Goal: Task Accomplishment & Management: Use online tool/utility

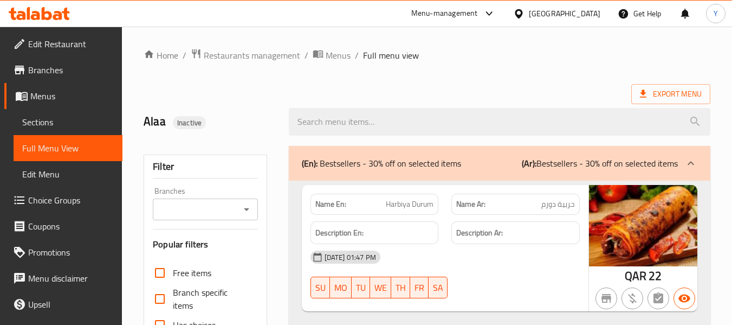
click at [584, 13] on div "Qatar" at bounding box center [565, 14] width 72 height 12
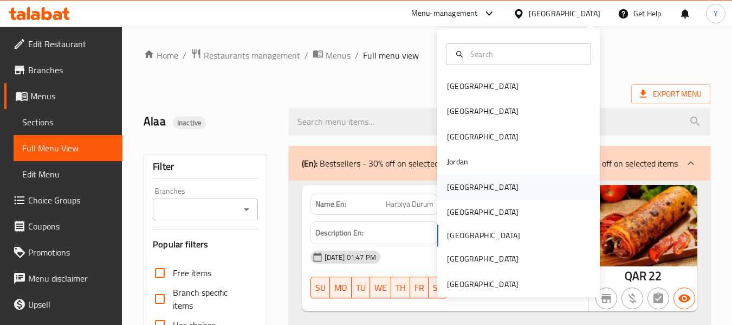
click at [474, 190] on div "[GEOGRAPHIC_DATA]" at bounding box center [518, 187] width 163 height 25
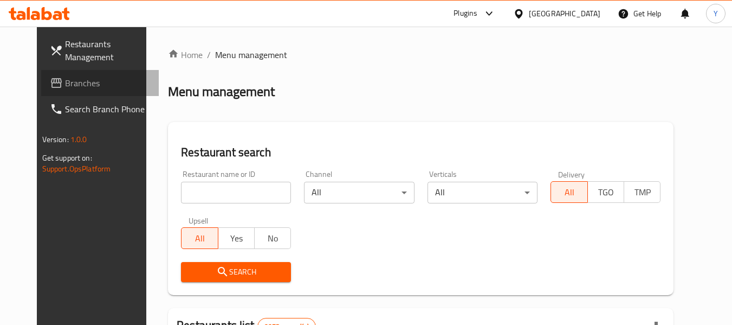
click at [65, 76] on span "Branches" at bounding box center [108, 82] width 86 height 13
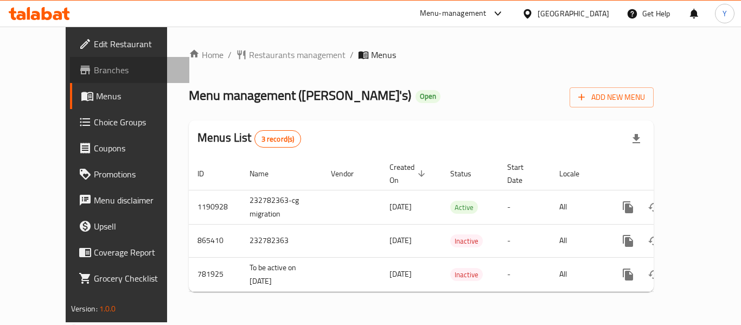
click at [94, 66] on span "Branches" at bounding box center [137, 69] width 87 height 13
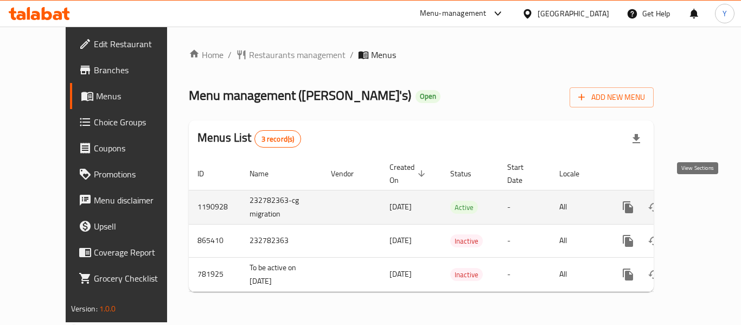
click at [699, 201] on icon "enhanced table" at bounding box center [705, 207] width 13 height 13
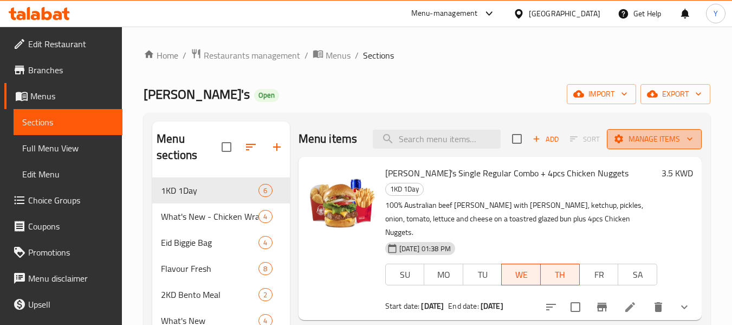
click at [633, 140] on span "Manage items" at bounding box center [655, 139] width 78 height 14
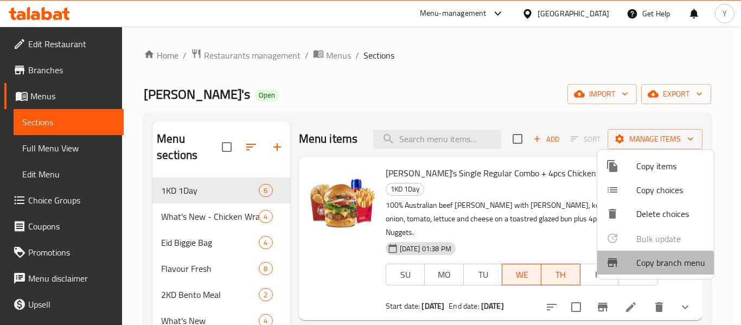
click at [638, 267] on span "Copy branch menu" at bounding box center [670, 262] width 69 height 13
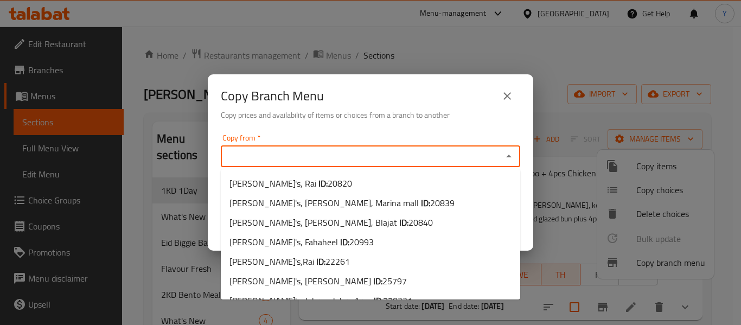
click at [486, 158] on input "Copy from   *" at bounding box center [361, 156] width 275 height 15
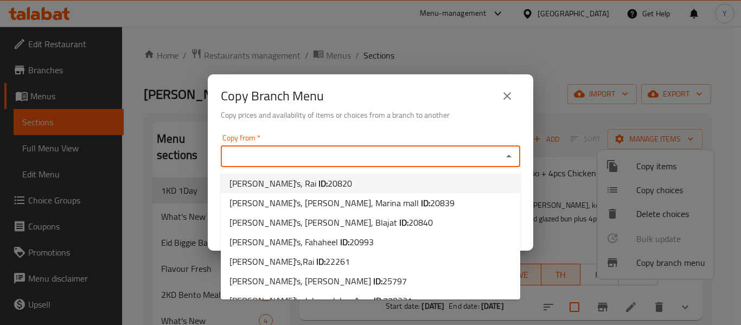
scroll to position [35, 0]
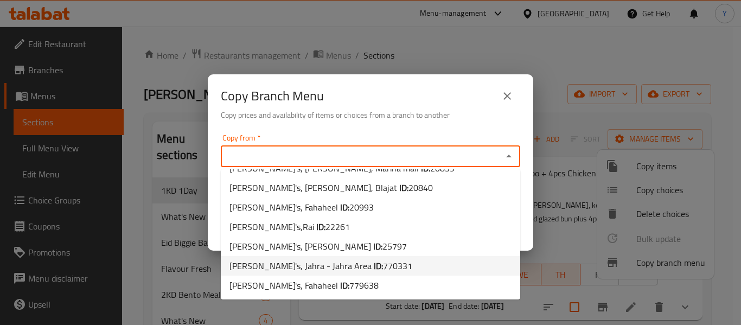
click at [439, 269] on li "Wendy's, Jahra - Jahra Area ID: 770331" at bounding box center [370, 266] width 299 height 20
type input "Wendy's, Jahra - Jahra Area"
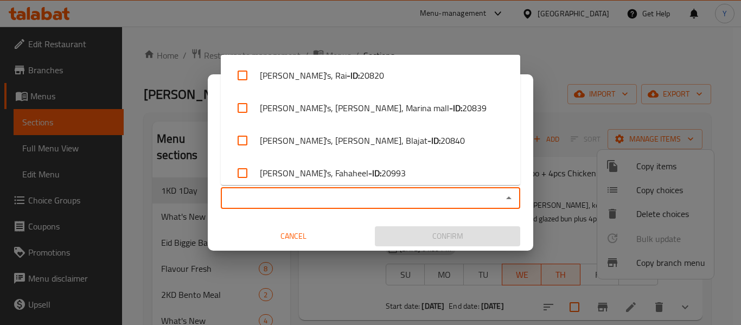
click at [461, 192] on input "Copy to   *" at bounding box center [361, 197] width 275 height 15
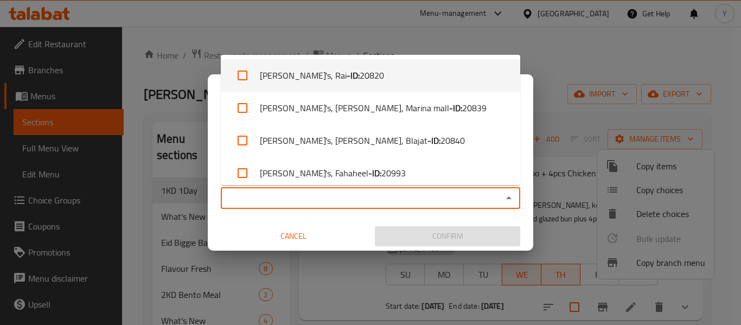
scroll to position [139, 0]
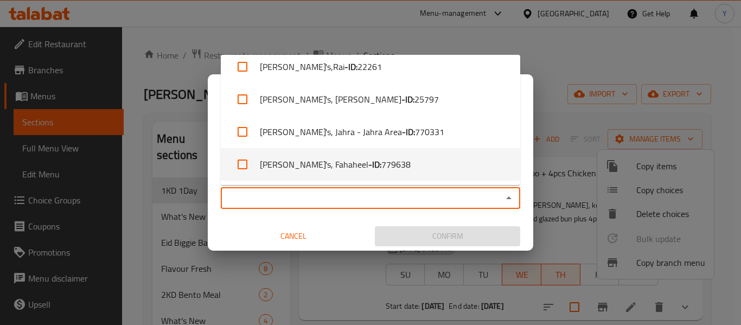
click at [462, 168] on li "Wendy's, Fahaheel - ID: 779638" at bounding box center [370, 164] width 299 height 33
checkbox input "true"
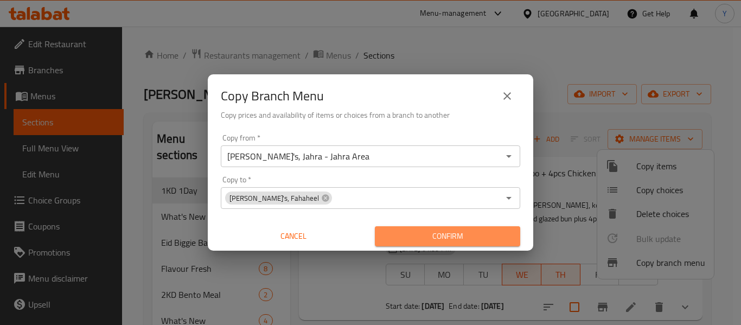
click at [442, 240] on span "Confirm" at bounding box center [447, 236] width 128 height 14
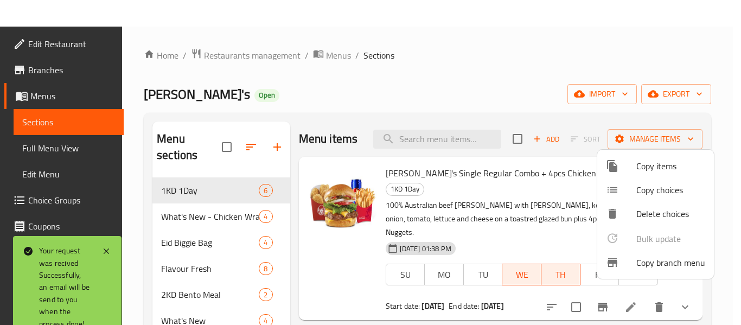
scroll to position [216, 0]
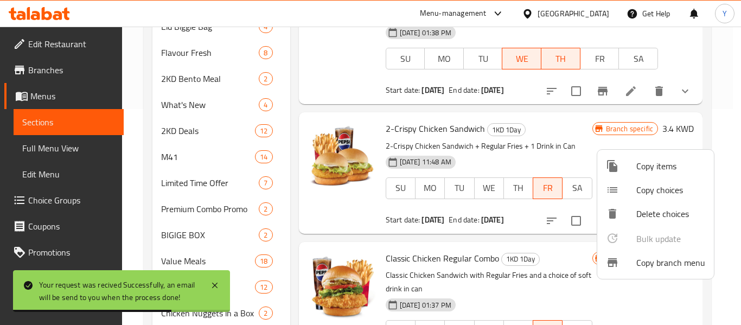
click at [81, 75] on div at bounding box center [370, 162] width 741 height 325
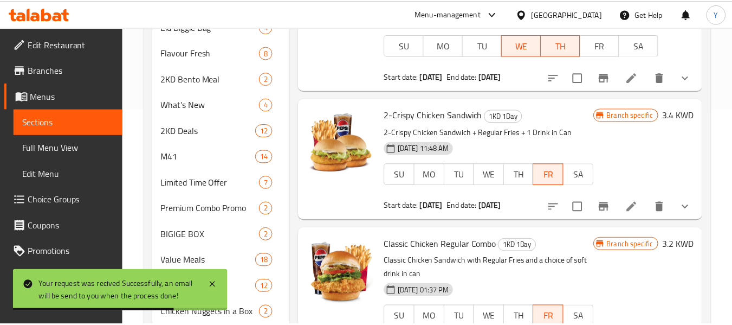
scroll to position [0, 0]
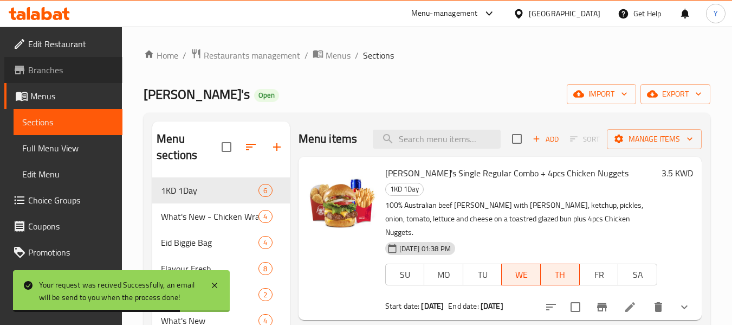
click at [81, 75] on span "Branches" at bounding box center [71, 69] width 86 height 13
